Goal: Check status

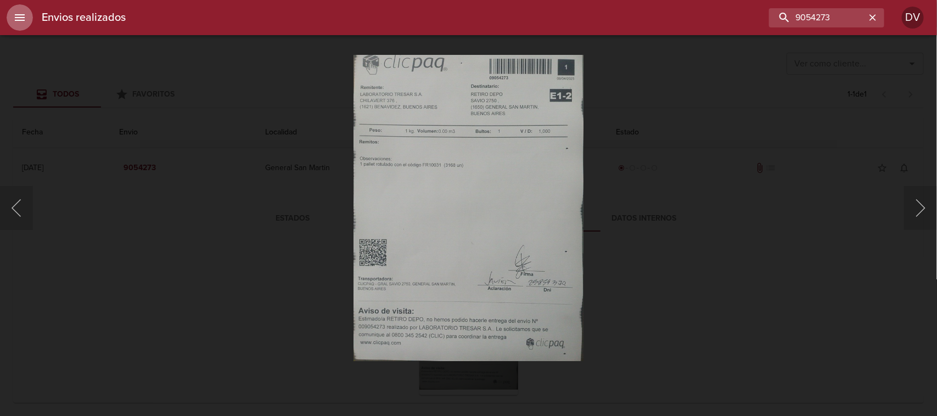
click at [27, 21] on button "menu" at bounding box center [20, 17] width 26 height 26
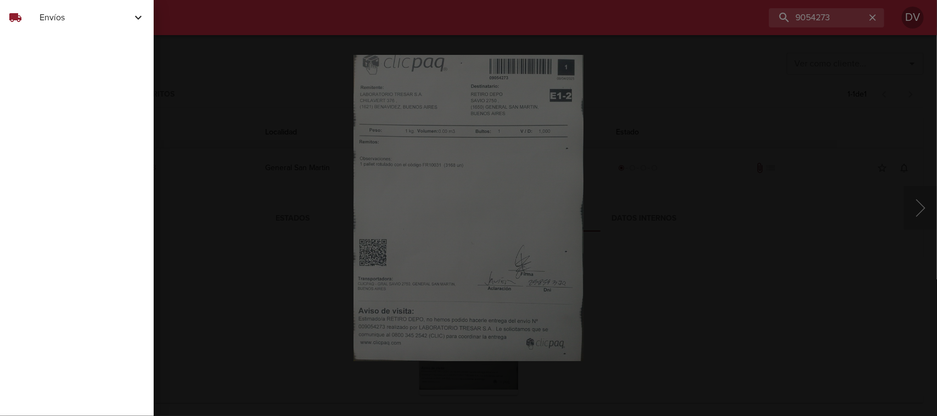
click at [57, 21] on span "Envíos" at bounding box center [86, 17] width 92 height 13
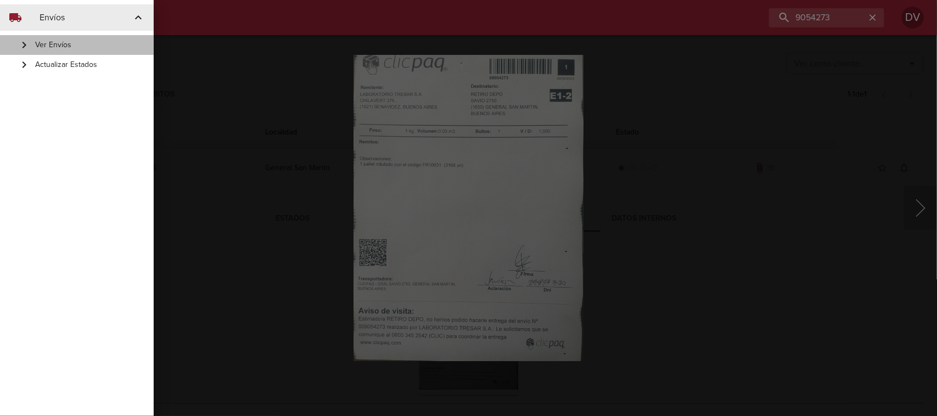
click at [61, 43] on span "Ver Envíos" at bounding box center [90, 45] width 110 height 11
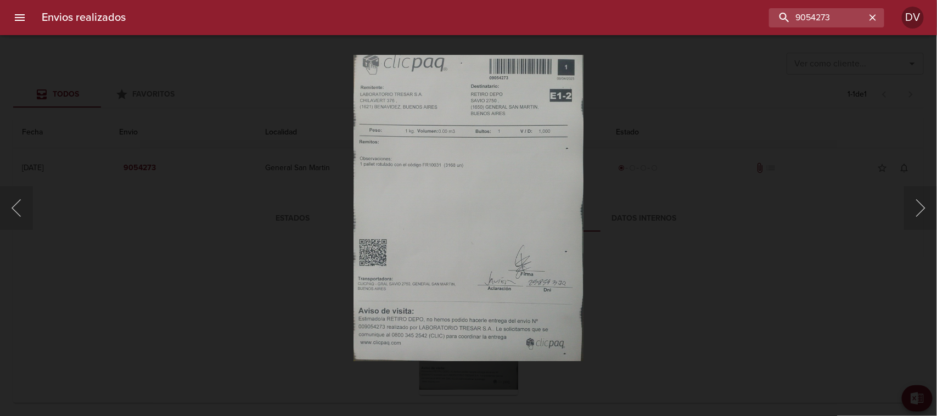
click at [20, 20] on icon "menu" at bounding box center [20, 17] width 10 height 7
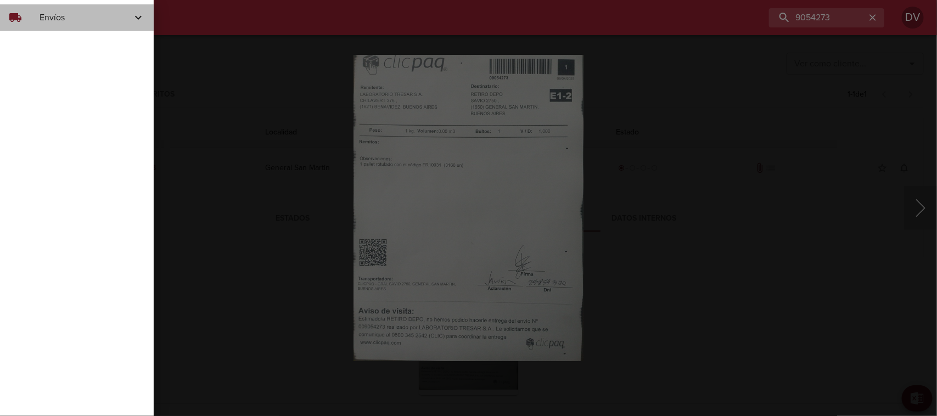
click at [37, 29] on div "local_shipping Envíos" at bounding box center [77, 17] width 154 height 26
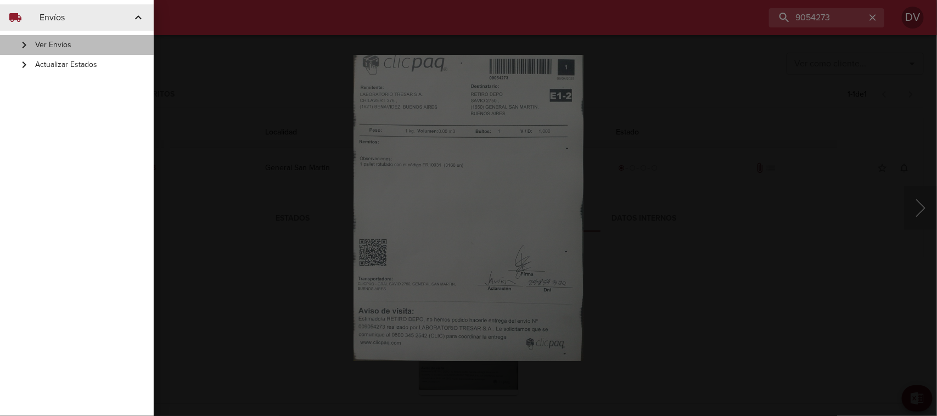
click at [51, 46] on span "Ver Envíos" at bounding box center [90, 45] width 110 height 11
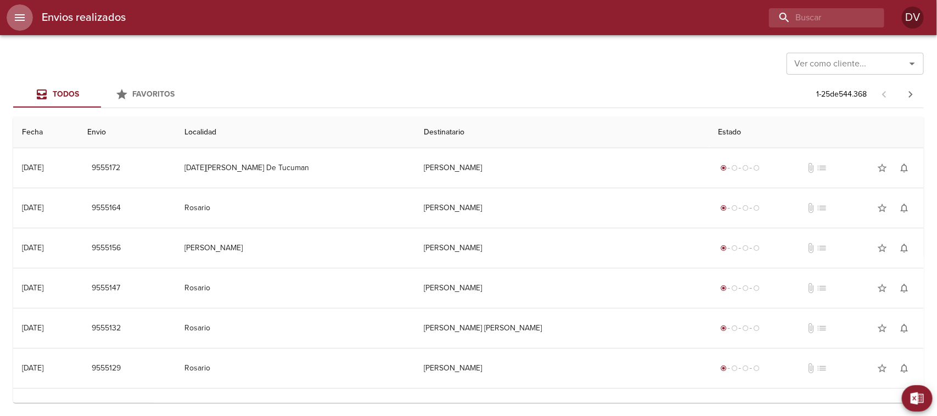
click at [20, 24] on icon "menu" at bounding box center [19, 17] width 13 height 13
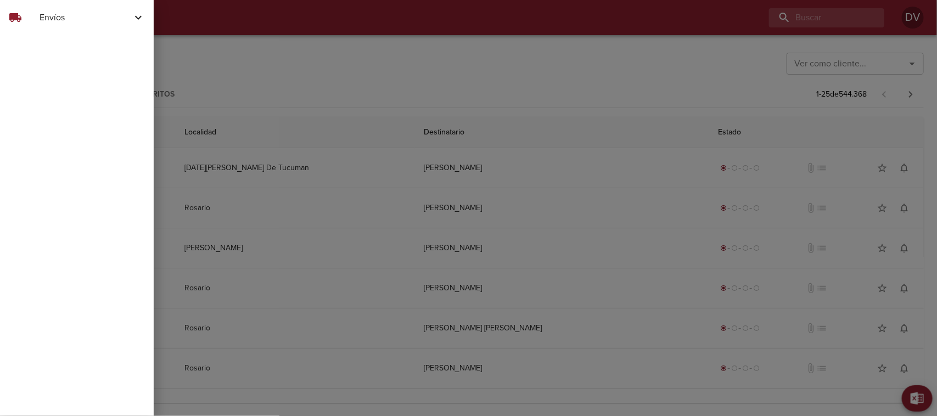
click at [48, 20] on span "Envíos" at bounding box center [86, 17] width 92 height 13
click at [50, 62] on span "Actualizar Estados" at bounding box center [90, 64] width 110 height 11
